Goal: Use online tool/utility: Utilize a website feature to perform a specific function

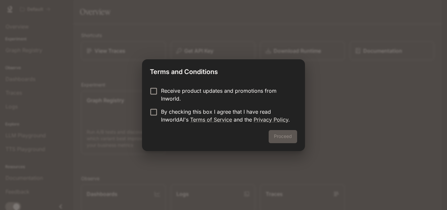
click at [160, 97] on label "Receive product updates and promotions from Inworld." at bounding box center [219, 95] width 146 height 16
click at [280, 134] on button "Proceed" at bounding box center [282, 136] width 28 height 13
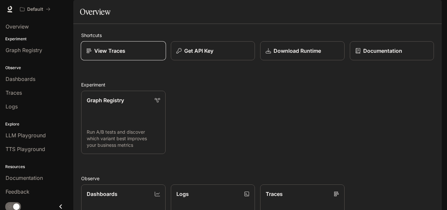
click at [146, 55] on div "View Traces" at bounding box center [123, 51] width 74 height 8
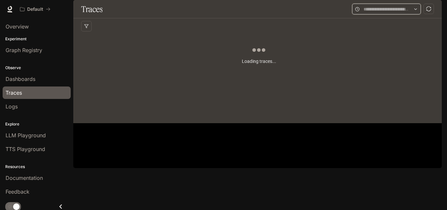
click at [383, 13] on input "text" at bounding box center [386, 9] width 46 height 7
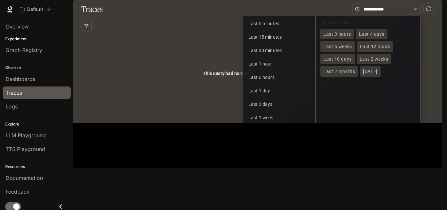
click at [364, 74] on span "[DATE]" at bounding box center [370, 72] width 14 height 6
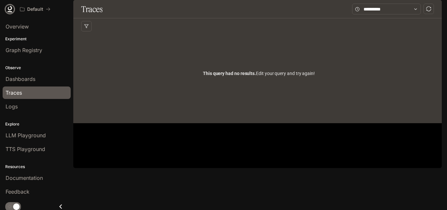
click at [11, 10] on icon at bounding box center [10, 9] width 7 height 7
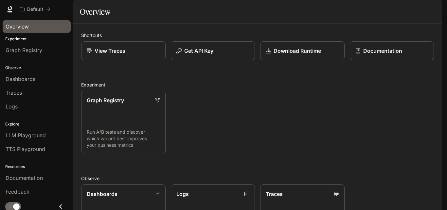
click at [31, 30] on link "Overview" at bounding box center [37, 26] width 68 height 12
click at [41, 29] on div "Overview" at bounding box center [37, 27] width 62 height 8
click at [42, 52] on span "Graph Registry" at bounding box center [24, 50] width 37 height 8
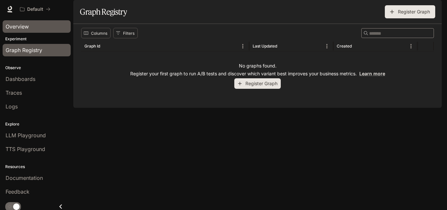
click at [36, 28] on div "Overview" at bounding box center [37, 27] width 62 height 8
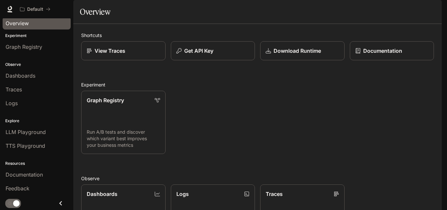
scroll to position [160, 0]
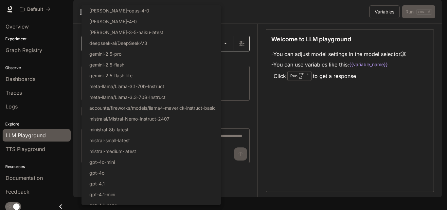
click at [163, 63] on body "Skip to main content Default Documentation Documentation Portal Overview Experi…" at bounding box center [223, 105] width 447 height 210
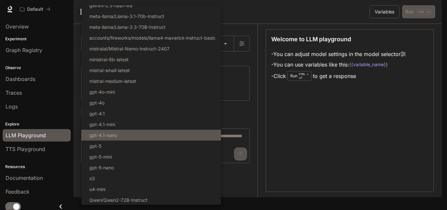
scroll to position [71, 0]
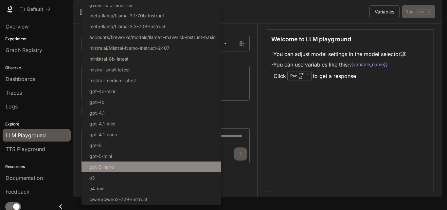
click at [137, 167] on li "gpt-5-nano" at bounding box center [150, 166] width 139 height 11
type input "**********"
